Goal: Transaction & Acquisition: Purchase product/service

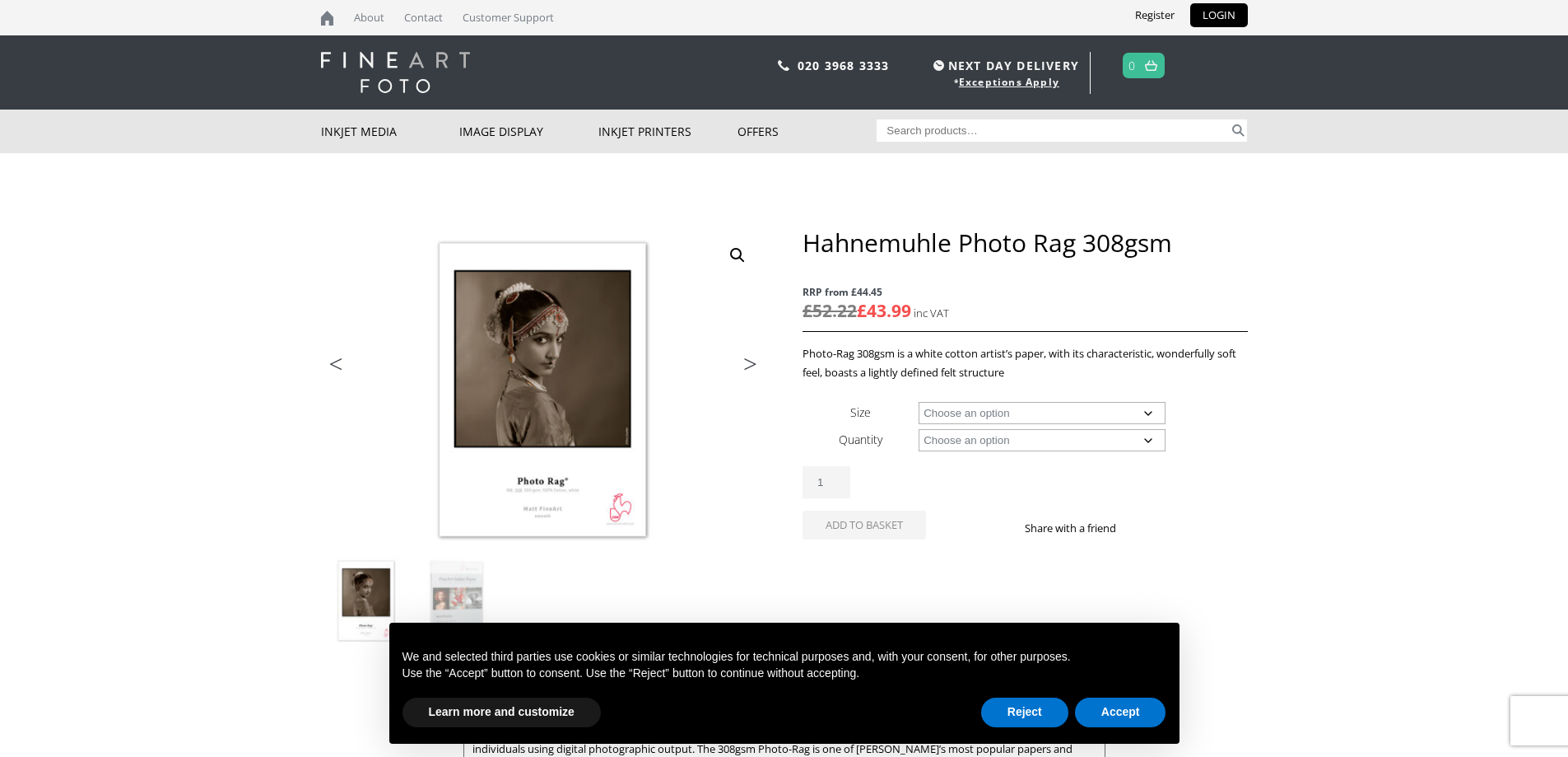
click at [1137, 425] on td "Choose an option A4 Sheet A3 Sheet A3+ Sheet A2 Sheet 17" Wide Roll 24" Wide Ro…" at bounding box center [1082, 411] width 328 height 27
click at [1142, 416] on select "Choose an option A4 Sheet A3 Sheet A3+ Sheet A2 Sheet 17" Wide Roll 24" Wide Ro…" at bounding box center [1042, 412] width 247 height 22
click at [918, 402] on select "Choose an option A4 Sheet A3 Sheet A3+ Sheet A2 Sheet 17" Wide Roll 24" Wide Ro…" at bounding box center [1042, 412] width 247 height 22
select select "a4-sheet"
click at [1113, 437] on select "Choose an option 25 Sheets" at bounding box center [1042, 440] width 247 height 22
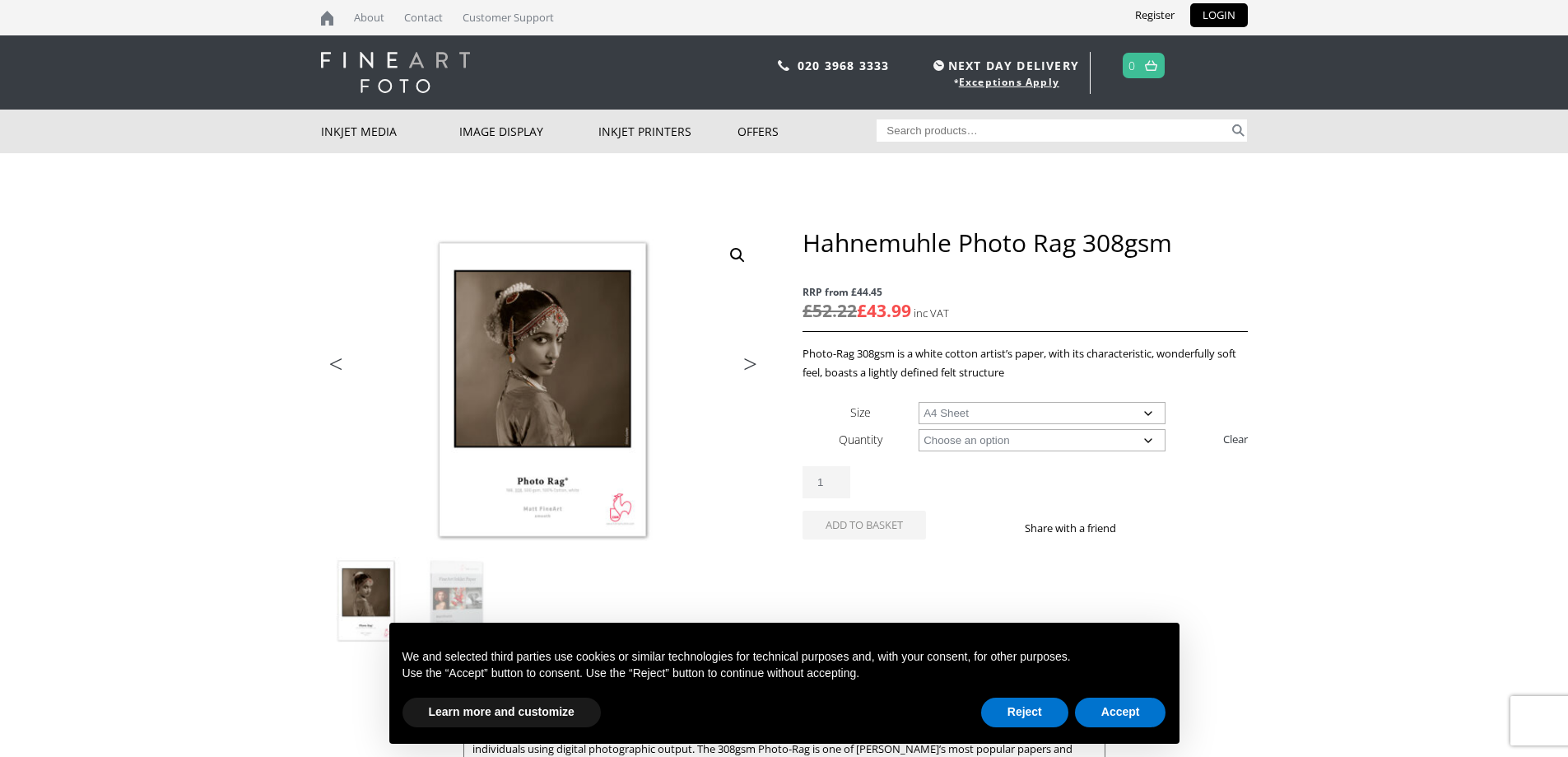
select select "25-sheets"
click at [918, 429] on select "Choose an option 25 Sheets" at bounding box center [1042, 440] width 247 height 22
select select "a4-sheet"
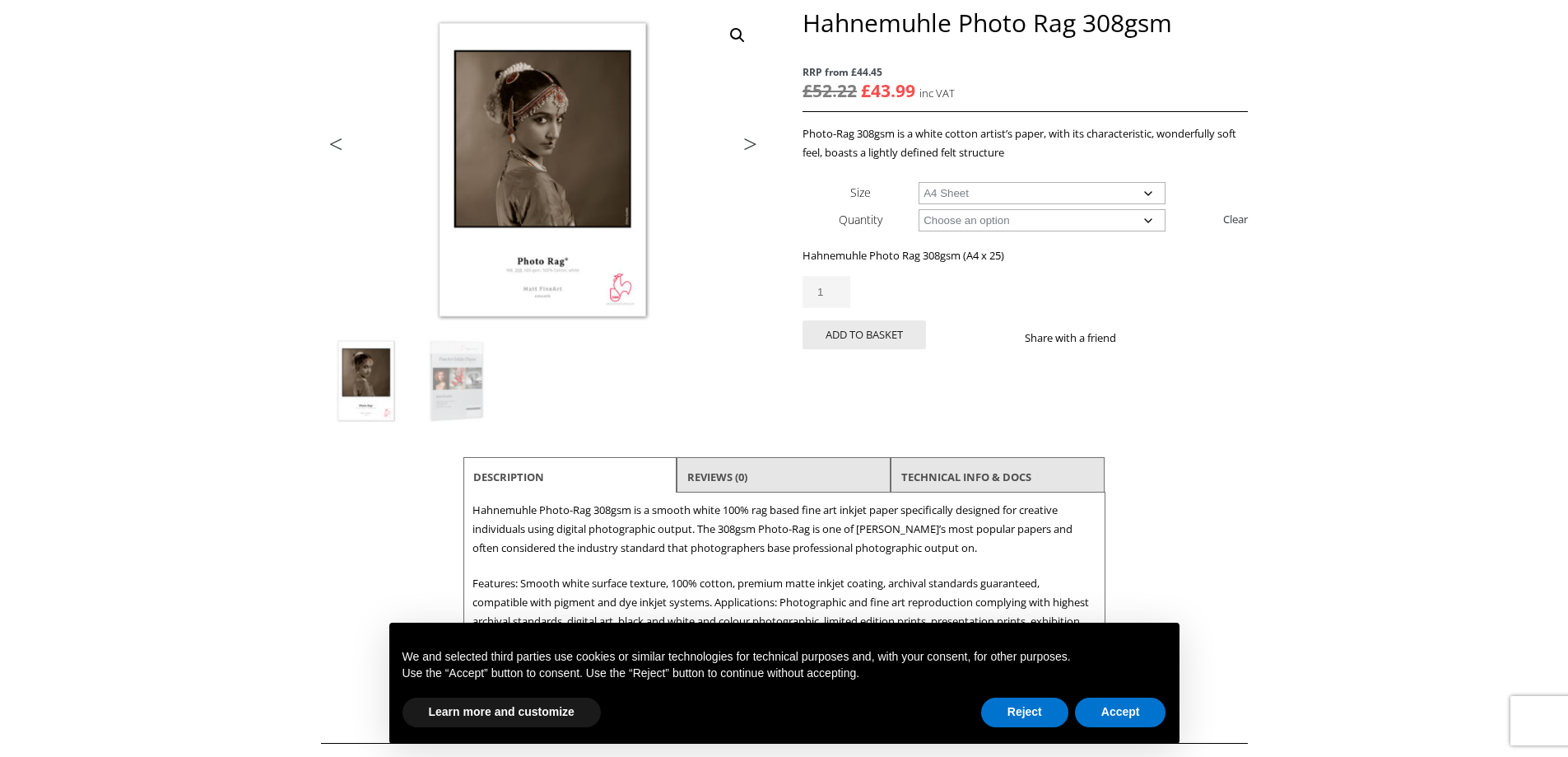
click at [1470, 331] on body "NEXT DAY DELIVERY * Exceptions Apply About Contact Customer Support Register LO…" at bounding box center [784, 158] width 1568 height 757
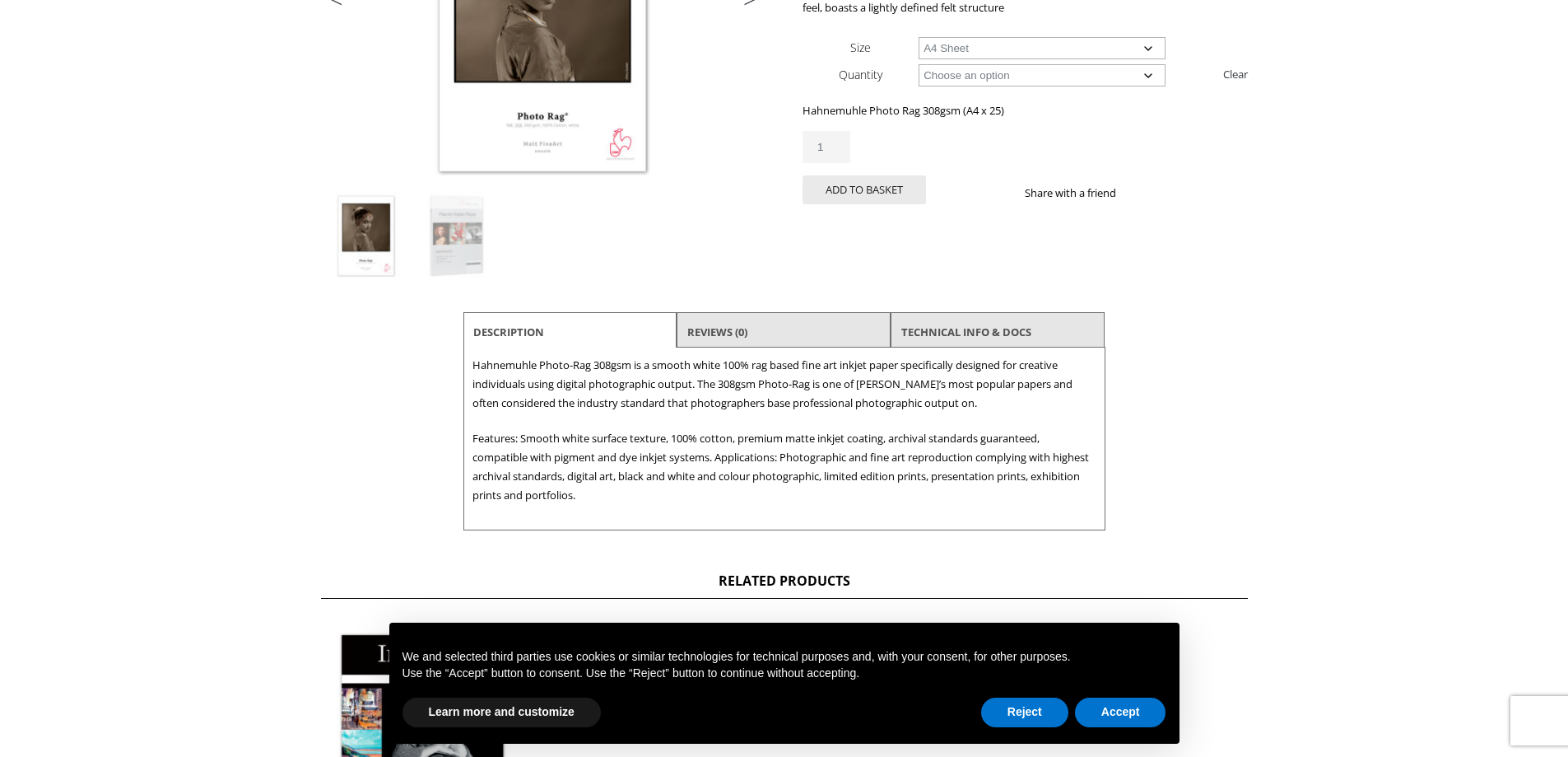
scroll to position [366, 0]
click at [1411, 343] on body "NEXT DAY DELIVERY * Exceptions Apply About Contact Customer Support Register LO…" at bounding box center [784, 12] width 1568 height 757
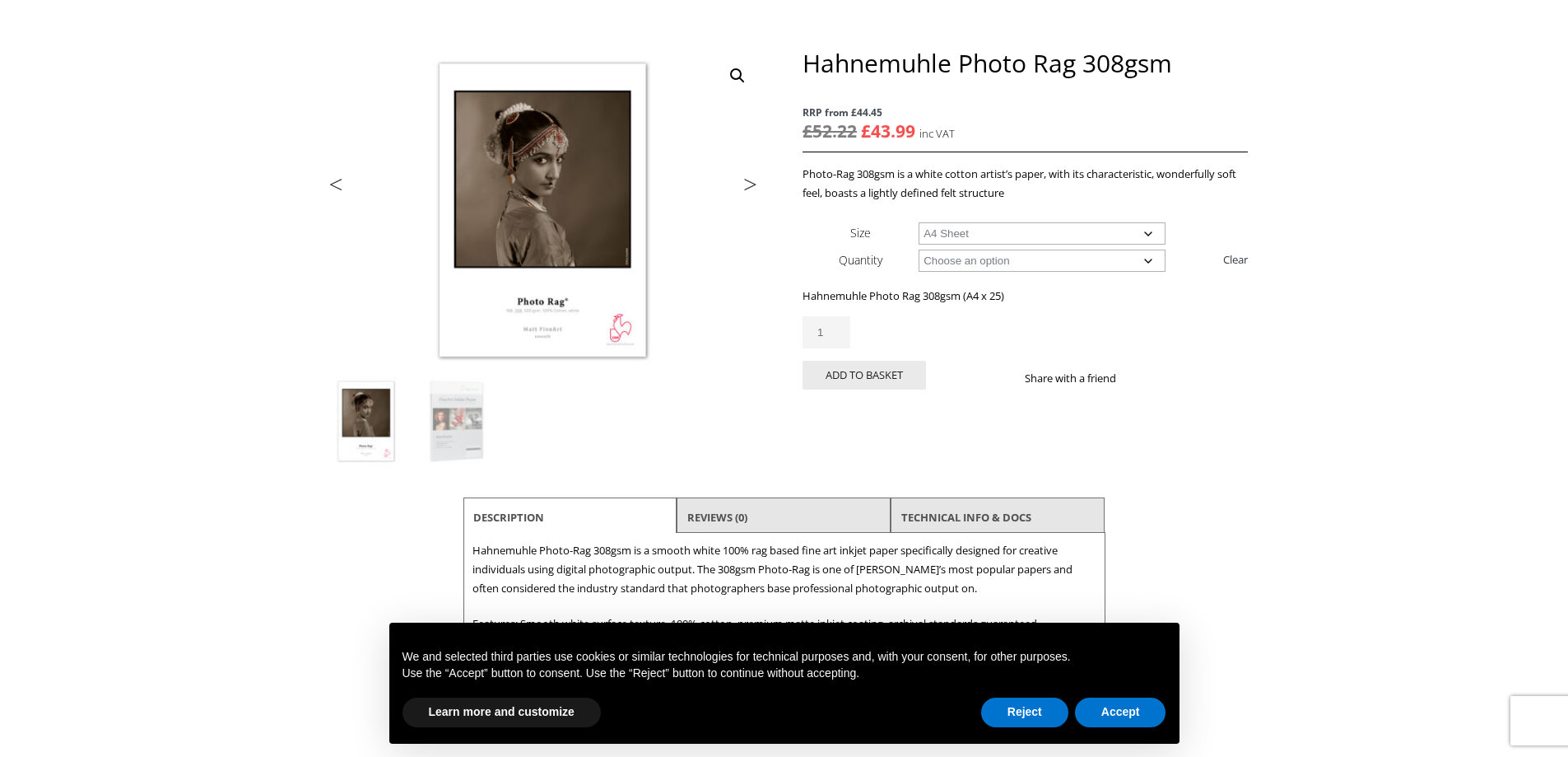
scroll to position [148, 0]
